Goal: Information Seeking & Learning: Learn about a topic

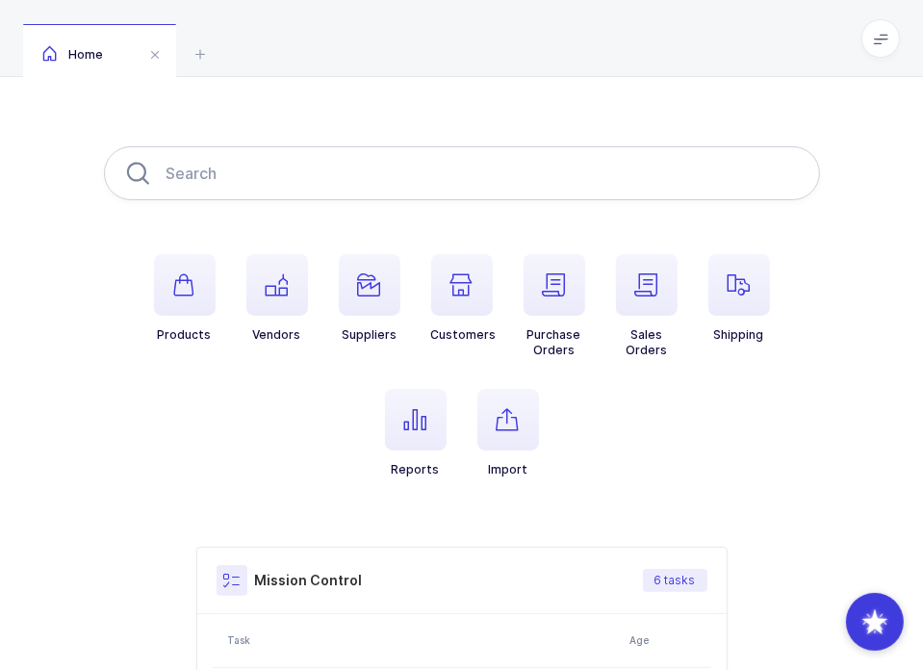
click at [340, 200] on div "Products Vendors Suppliers Customers Purchase Orders Sales Orders Shipping Repo…" at bounding box center [462, 566] width 716 height 841
click at [344, 183] on input "text" at bounding box center [462, 173] width 716 height 54
paste input "8881412012"
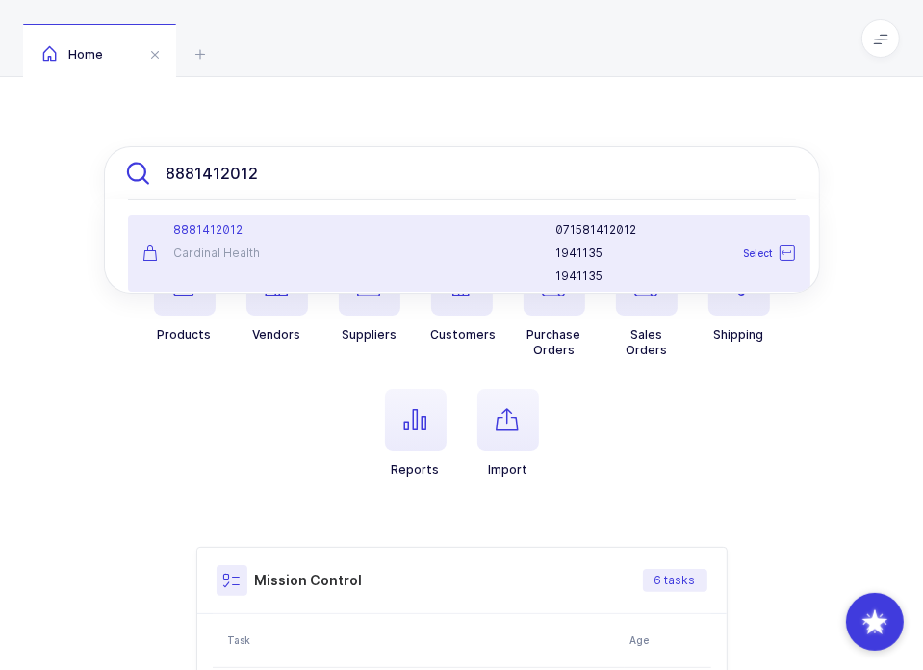
type input "8881412012"
click at [315, 253] on div "Cardinal Health" at bounding box center [244, 252] width 202 height 15
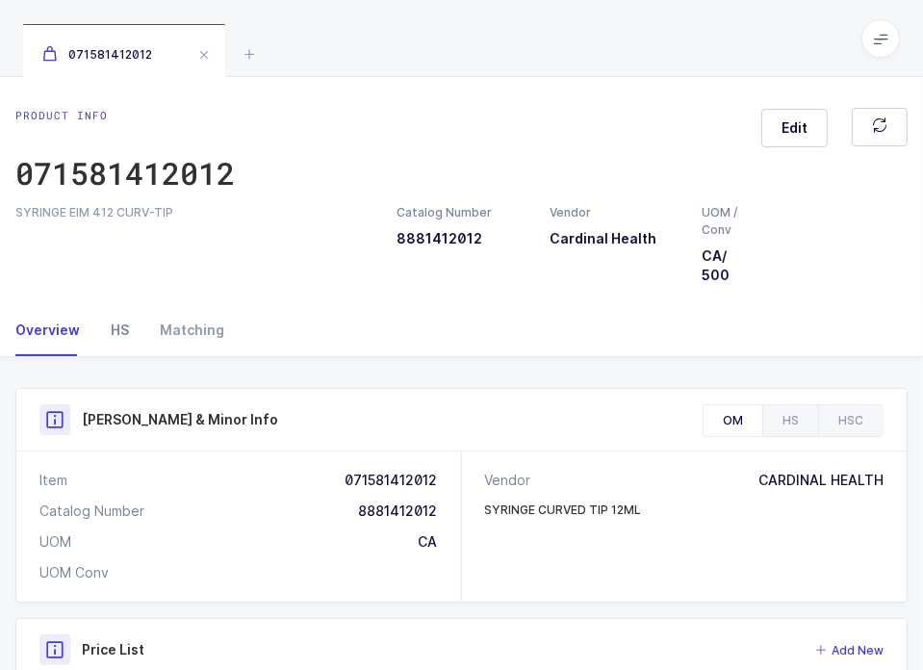
click at [122, 322] on div "HS" at bounding box center [119, 330] width 49 height 52
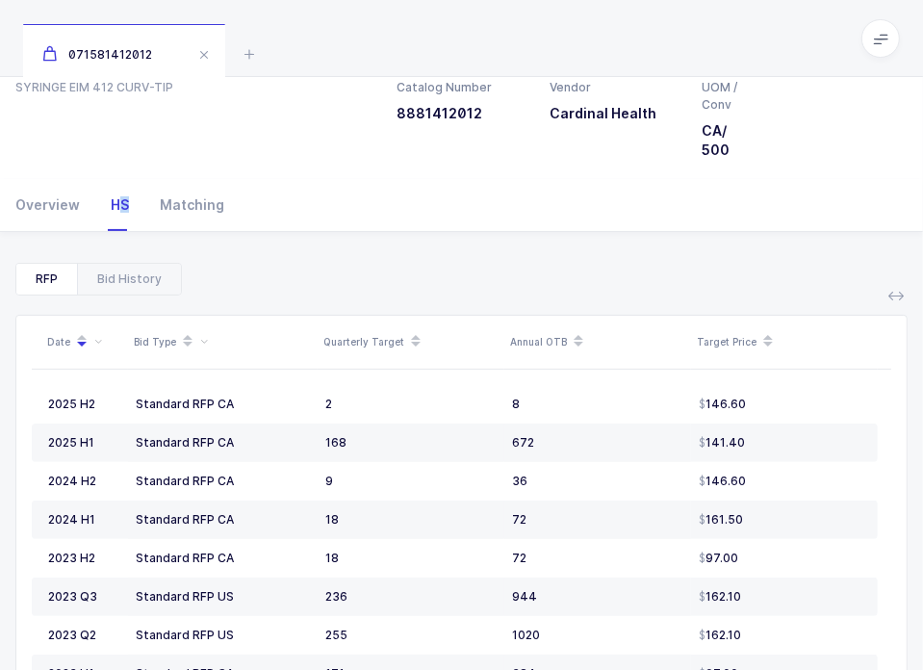
scroll to position [127, 0]
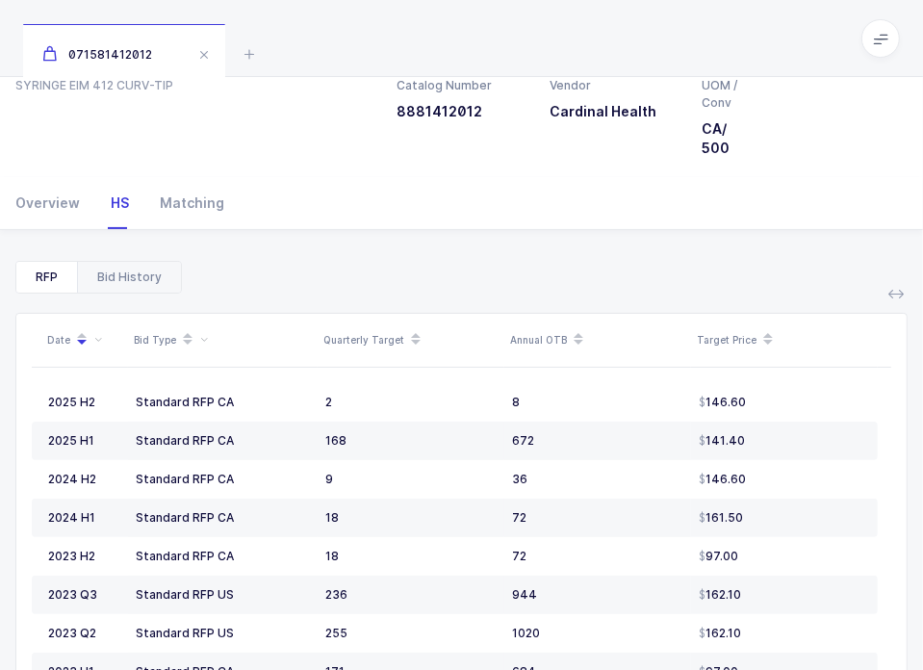
click at [153, 289] on div "Bid History" at bounding box center [129, 277] width 104 height 31
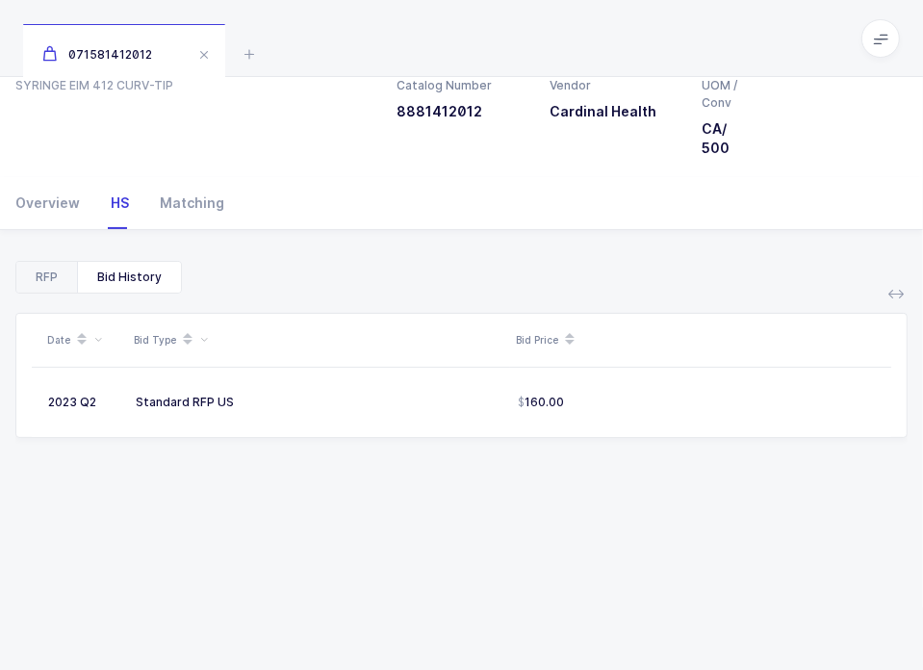
click at [59, 281] on div "RFP" at bounding box center [46, 277] width 61 height 31
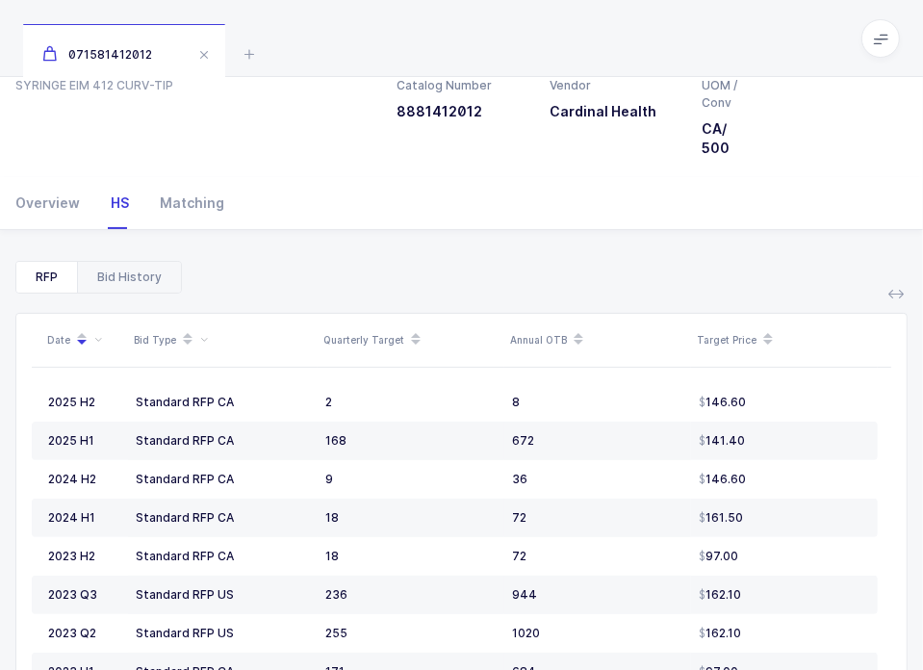
click at [119, 271] on div "Bid History" at bounding box center [129, 277] width 104 height 31
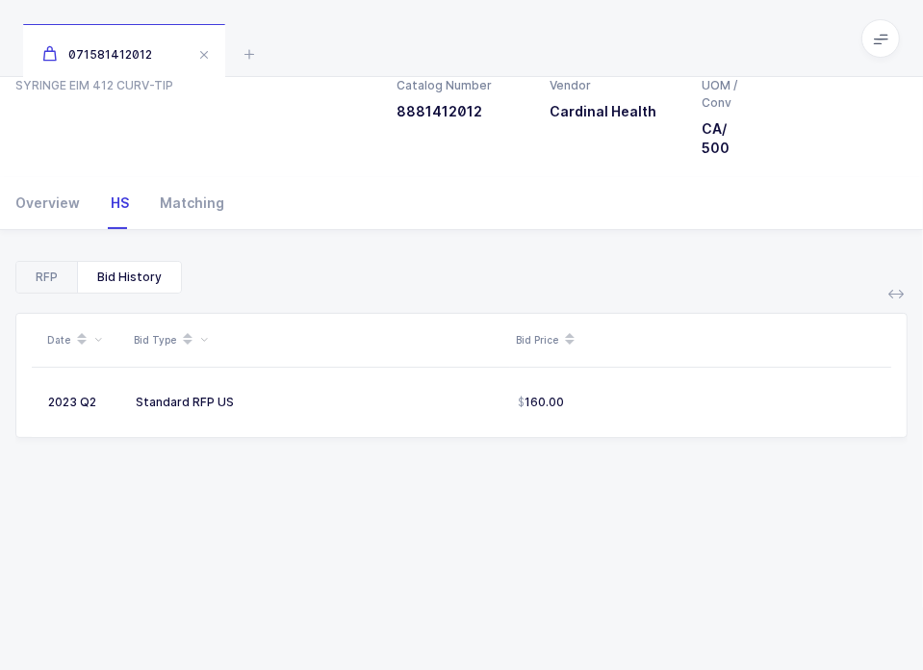
click at [51, 274] on div "RFP" at bounding box center [46, 277] width 61 height 31
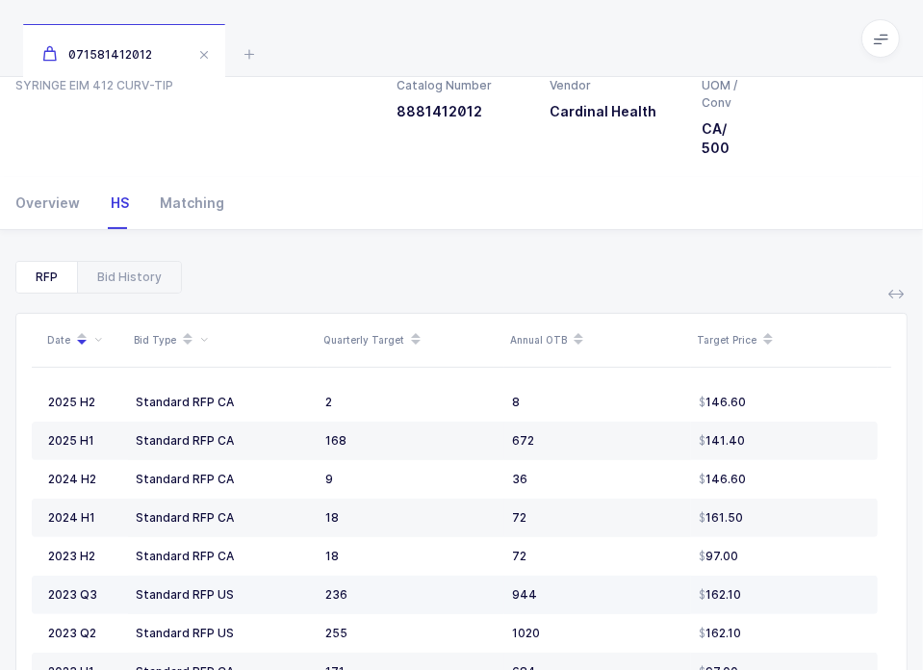
drag, startPoint x: 129, startPoint y: 476, endPoint x: 292, endPoint y: 588, distance: 197.2
click at [292, 588] on tbody "2025 H2 Standard RFP CA 2 8 146.60 2025 H1 Standard RFP CA 168 672 141.40 2024 …" at bounding box center [455, 575] width 846 height 385
click at [292, 588] on div "Standard RFP US" at bounding box center [223, 594] width 174 height 15
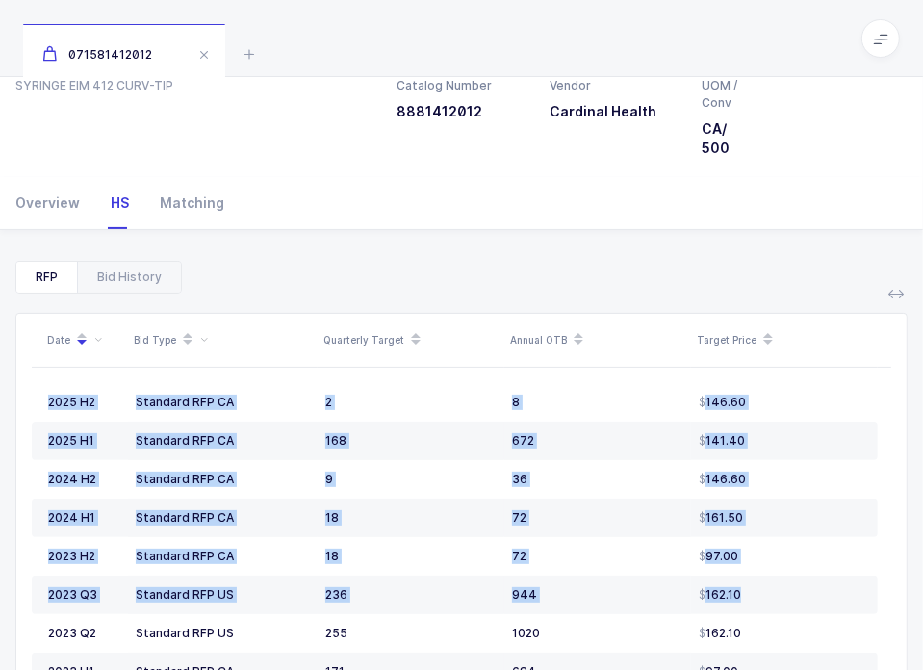
drag, startPoint x: 754, startPoint y: 607, endPoint x: 697, endPoint y: 336, distance: 277.4
click at [697, 336] on div "Date Bid Type Quarterly Target Annual OTB Target Price 2025 H2 Standard RFP CA …" at bounding box center [461, 512] width 859 height 397
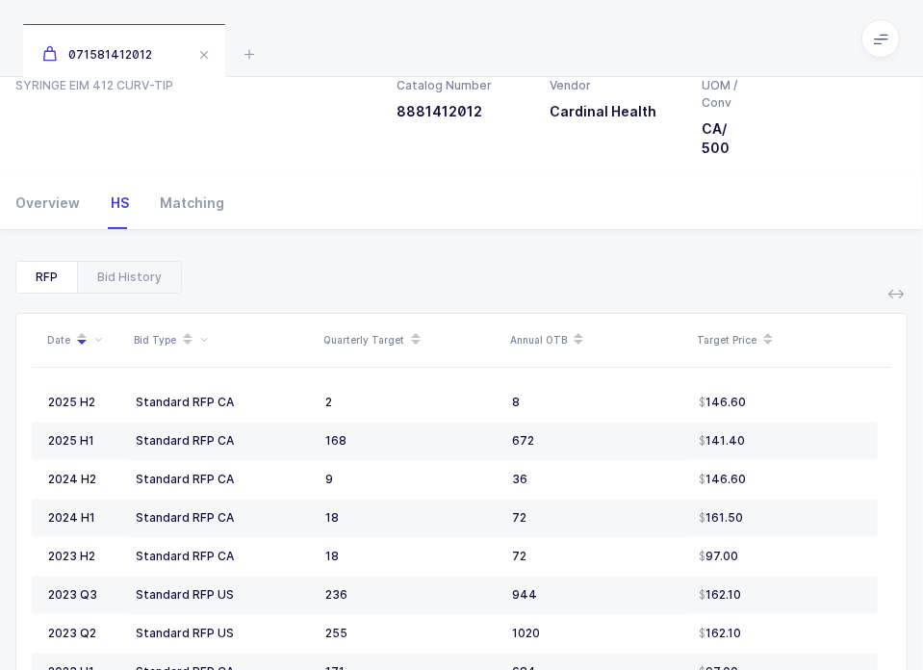
click at [670, 230] on div "RFP Bid History Date Bid Type Quarterly Target Annual OTB Target Price 2025 H2 …" at bounding box center [461, 500] width 892 height 540
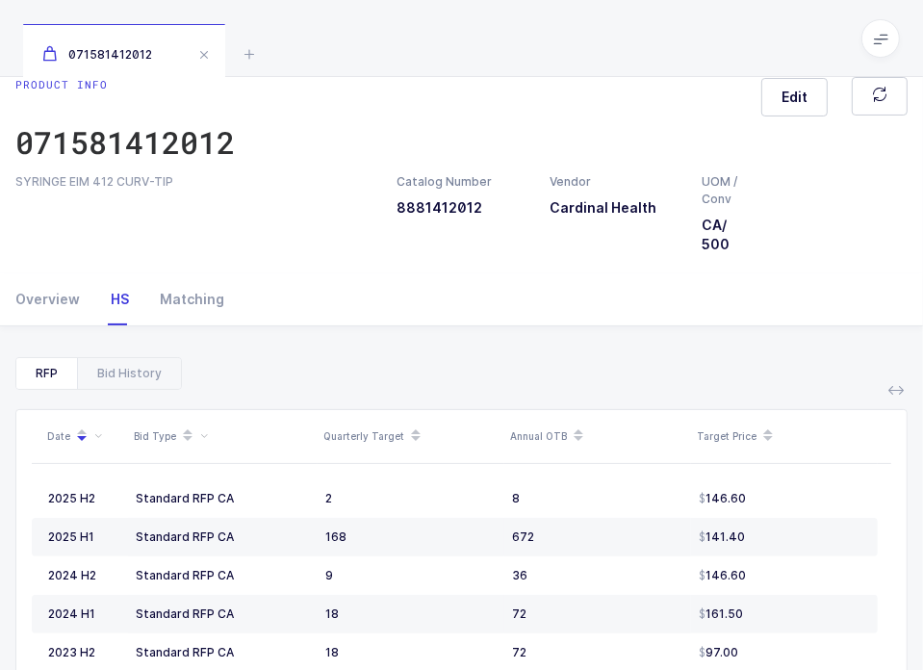
scroll to position [0, 0]
